Goal: Information Seeking & Learning: Learn about a topic

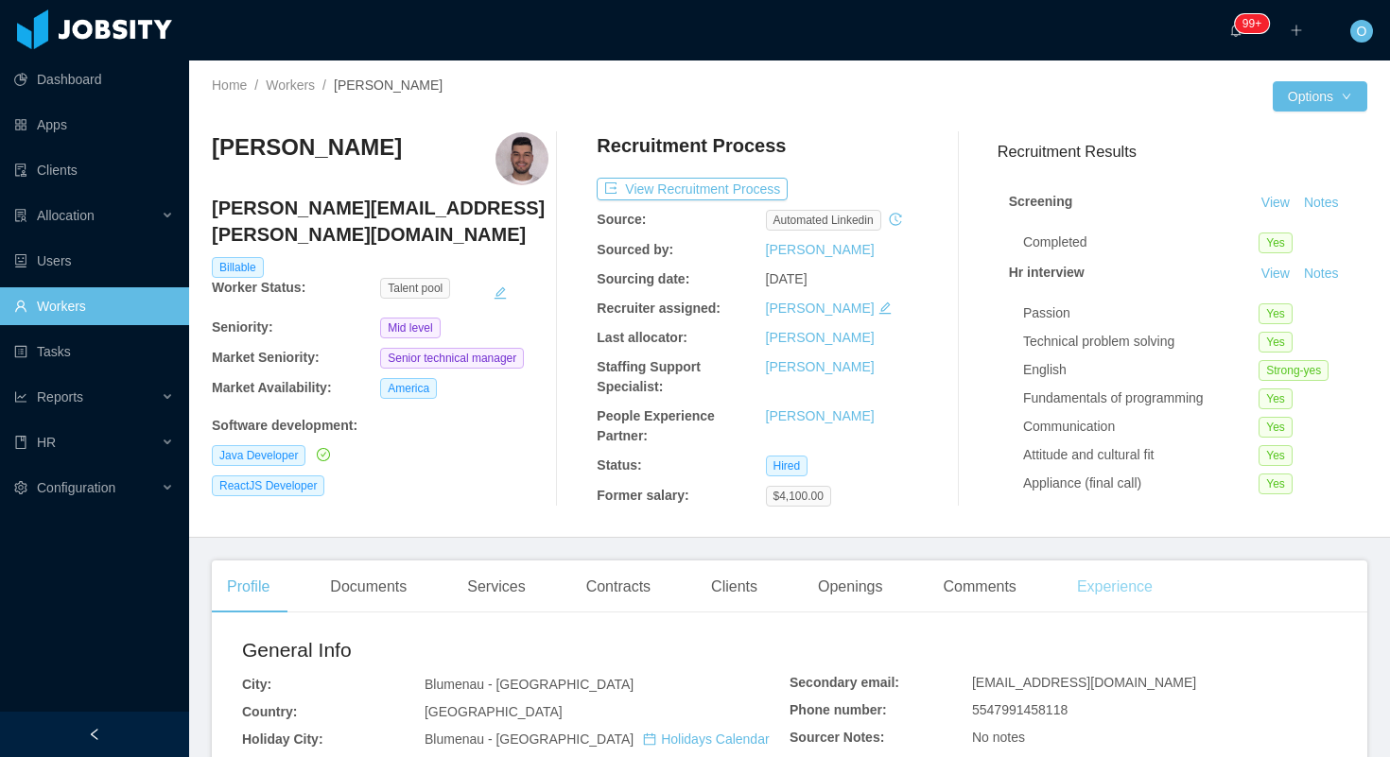
click at [1101, 587] on div "Experience" at bounding box center [1115, 587] width 106 height 53
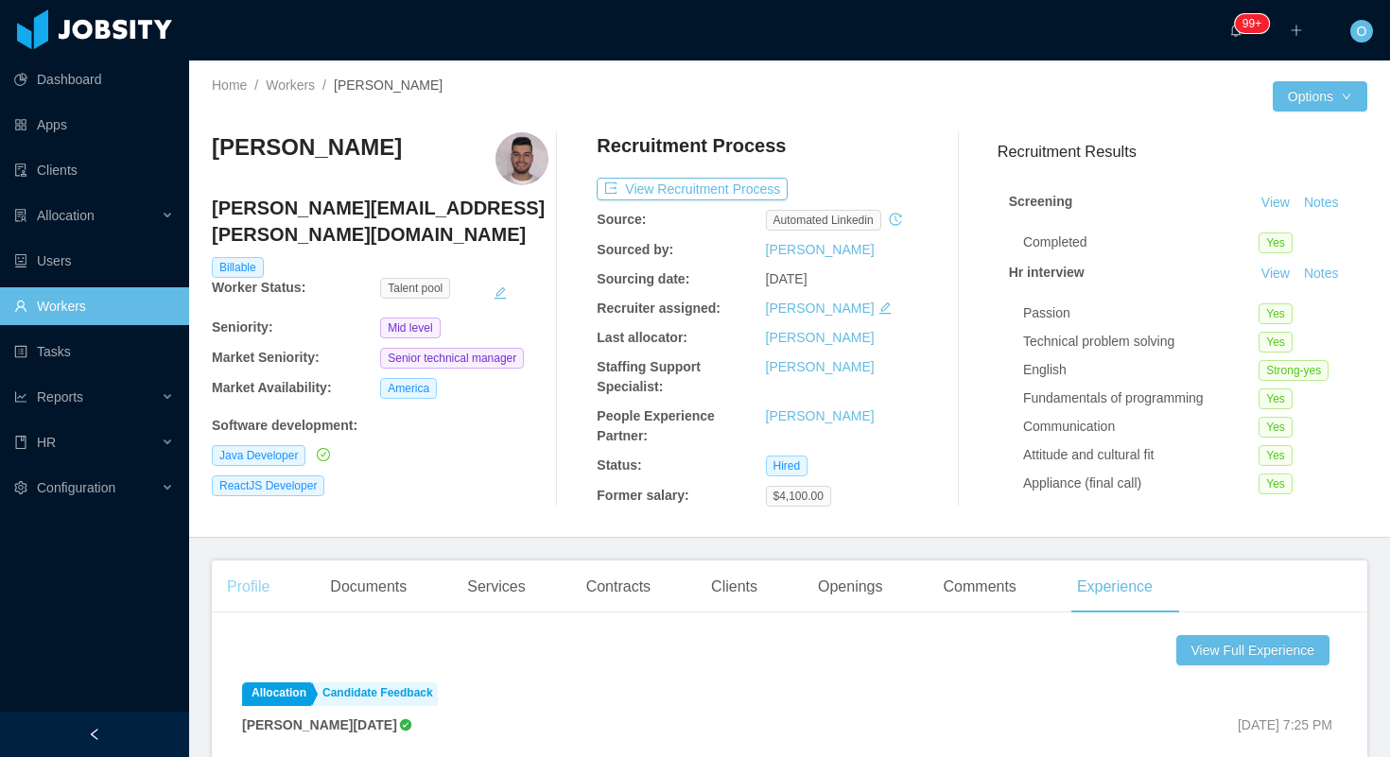
click at [275, 574] on div "Profile" at bounding box center [248, 587] width 73 height 53
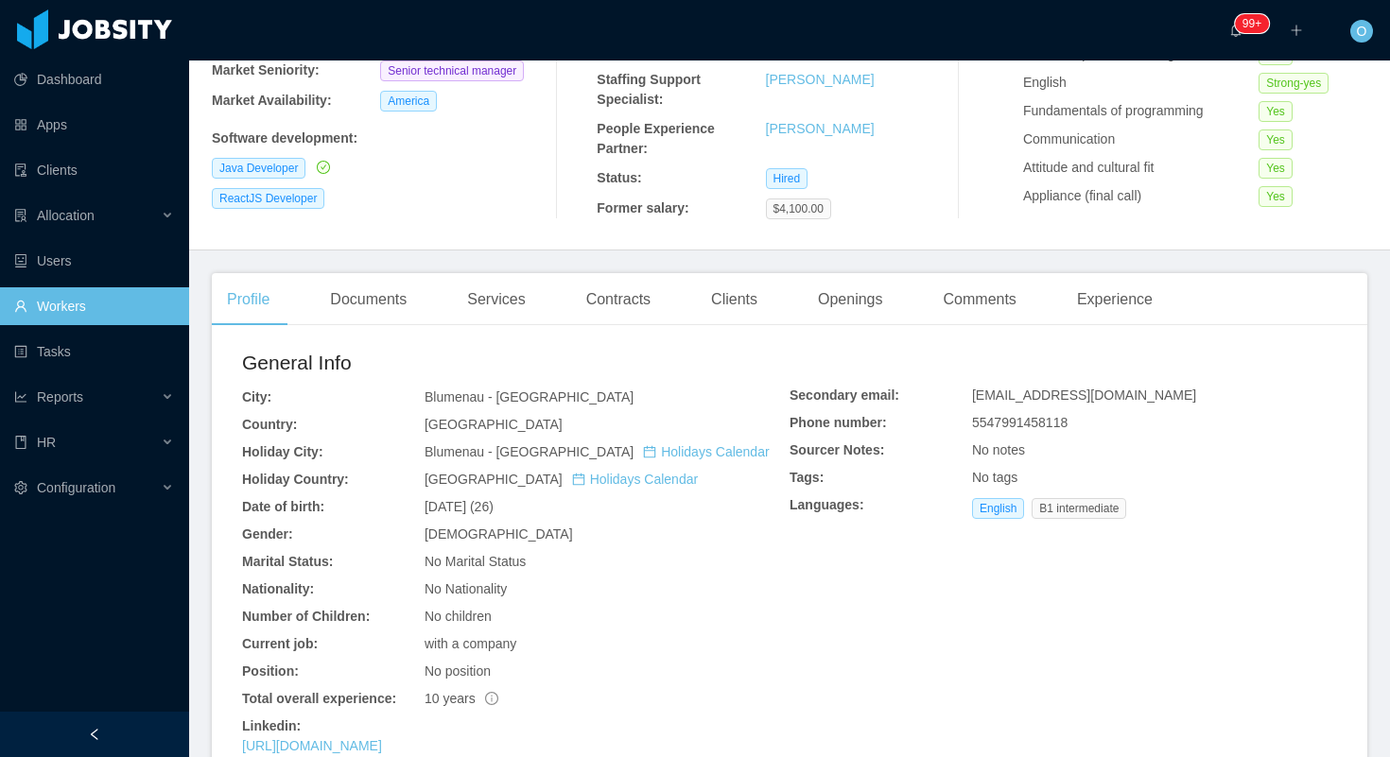
scroll to position [404, 0]
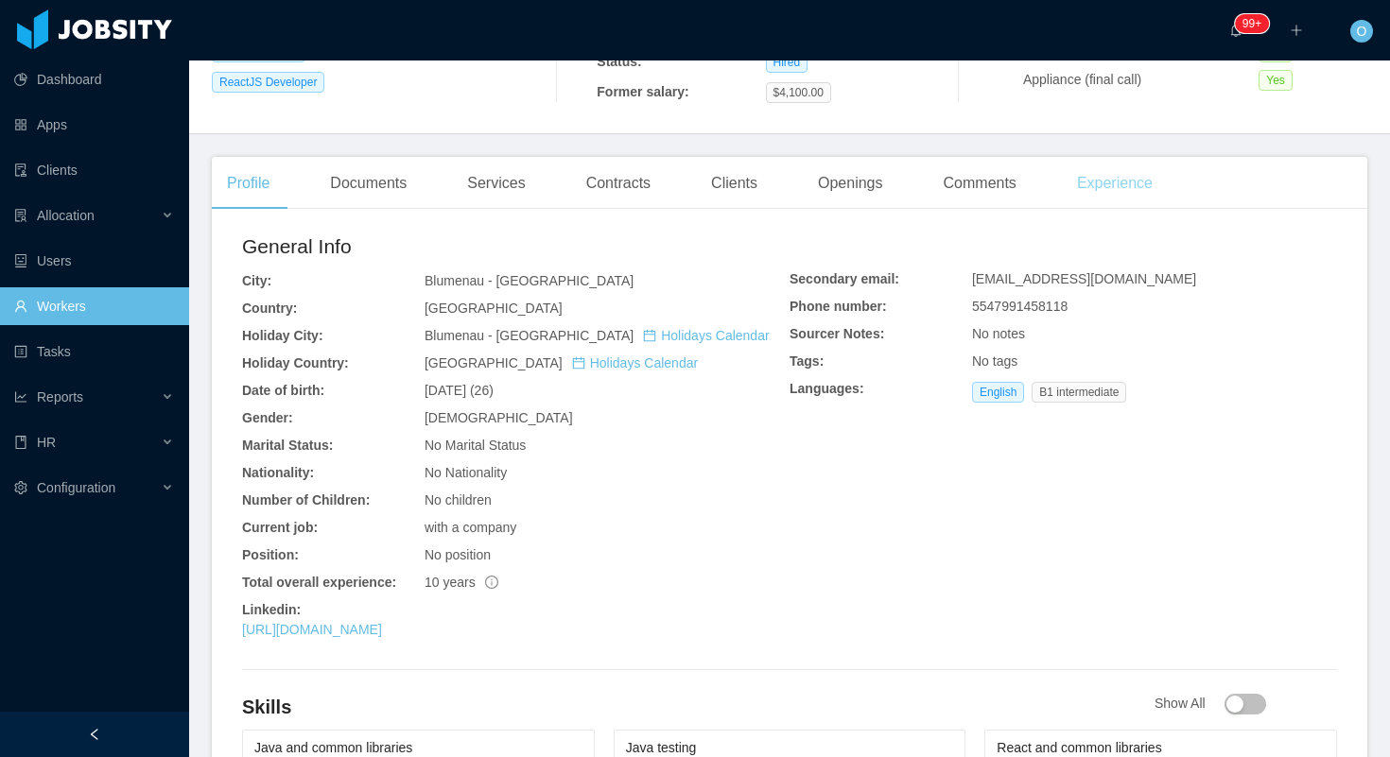
click at [1110, 204] on div "Experience" at bounding box center [1115, 183] width 106 height 53
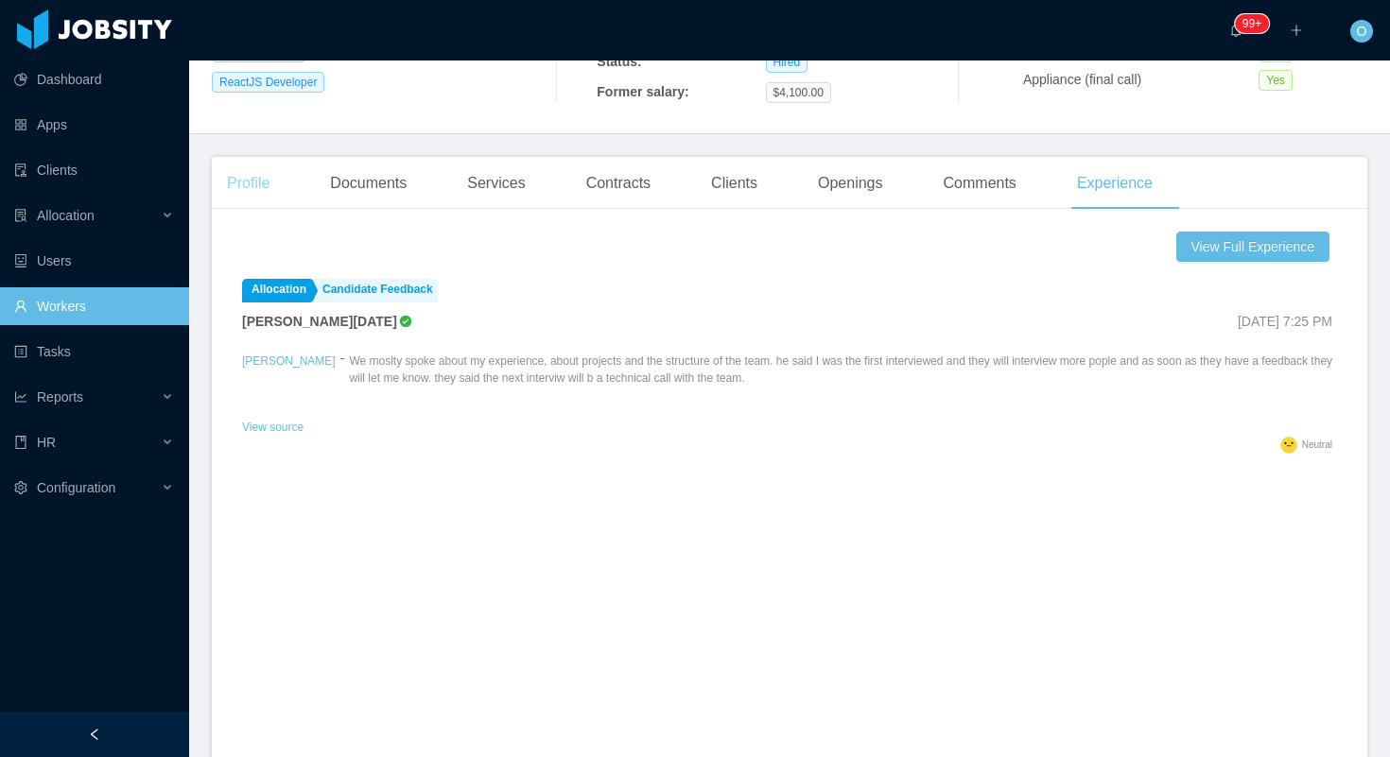
click at [264, 180] on div "Profile" at bounding box center [248, 183] width 73 height 53
